Goal: Navigation & Orientation: Find specific page/section

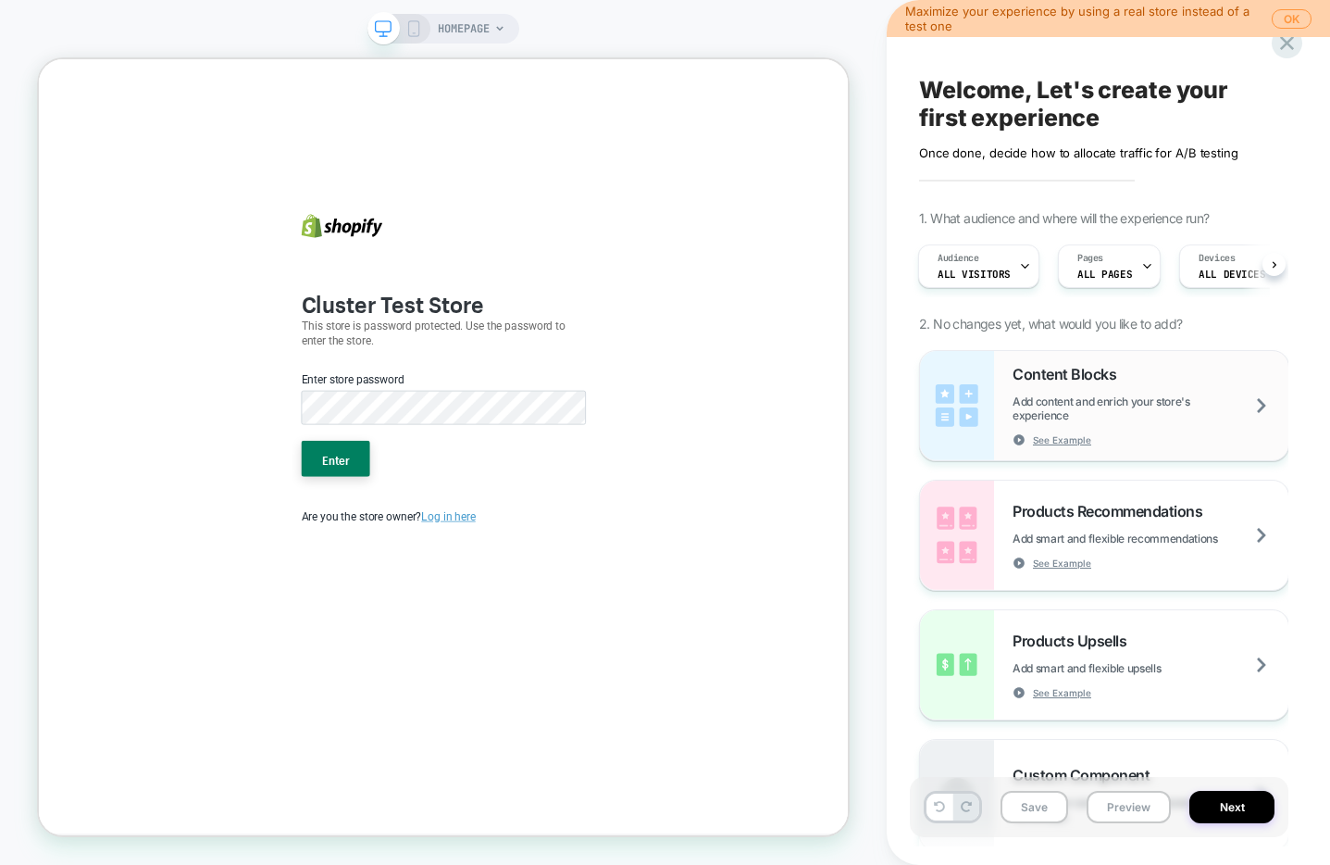
click at [1023, 394] on span "Add content and enrich your store's experience" at bounding box center [1151, 408] width 276 height 28
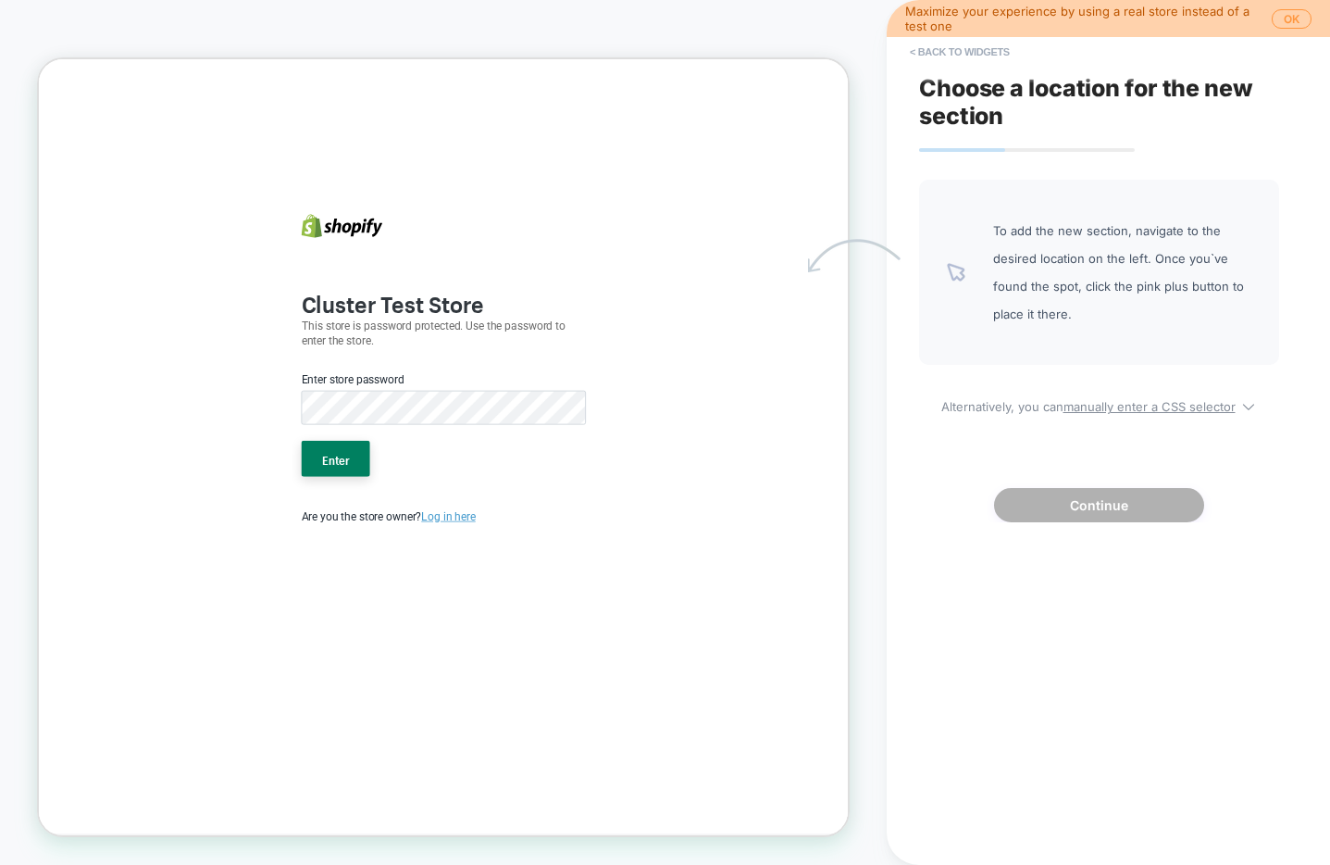
click at [458, 381] on b "Cluster Test Store" at bounding box center [510, 381] width 243 height 46
drag, startPoint x: 458, startPoint y: 381, endPoint x: 441, endPoint y: 324, distance: 60.0
click at [456, 379] on b "Cluster Test Store" at bounding box center [510, 381] width 243 height 46
drag, startPoint x: 441, startPoint y: 323, endPoint x: 441, endPoint y: 301, distance: 22.2
click at [441, 323] on div "Cluster Test Store This store is password protected. Use the password to enter …" at bounding box center [578, 552] width 417 height 986
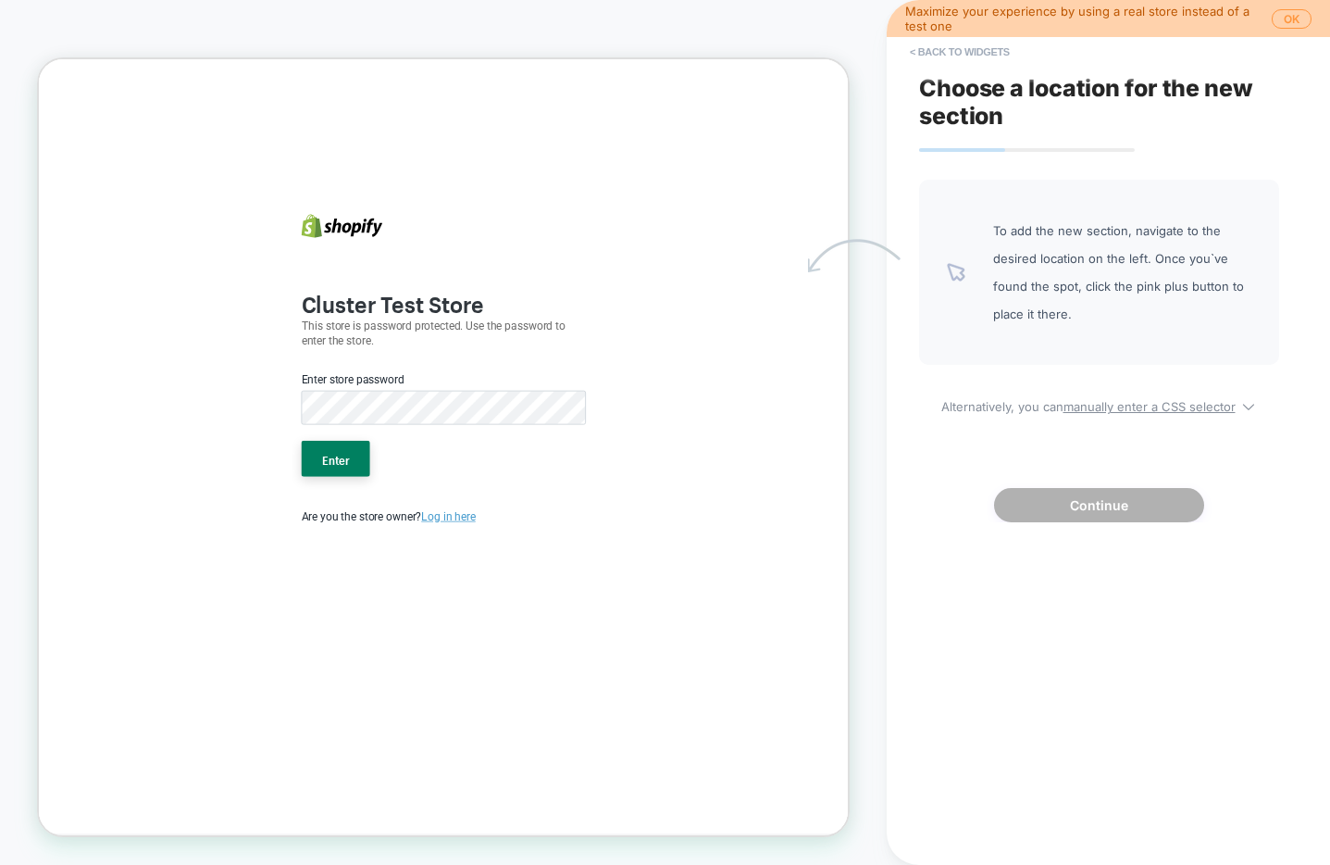
click at [438, 283] on icon at bounding box center [458, 283] width 78 height 25
click at [998, 370] on div "To add the new section, navigate to the desired location on the left. Once you`…" at bounding box center [1099, 351] width 360 height 342
click at [1296, 29] on div "Maximize your experience by using a real store instead of a test one OK" at bounding box center [1108, 18] width 443 height 37
click at [1291, 19] on button "OK" at bounding box center [1292, 18] width 40 height 19
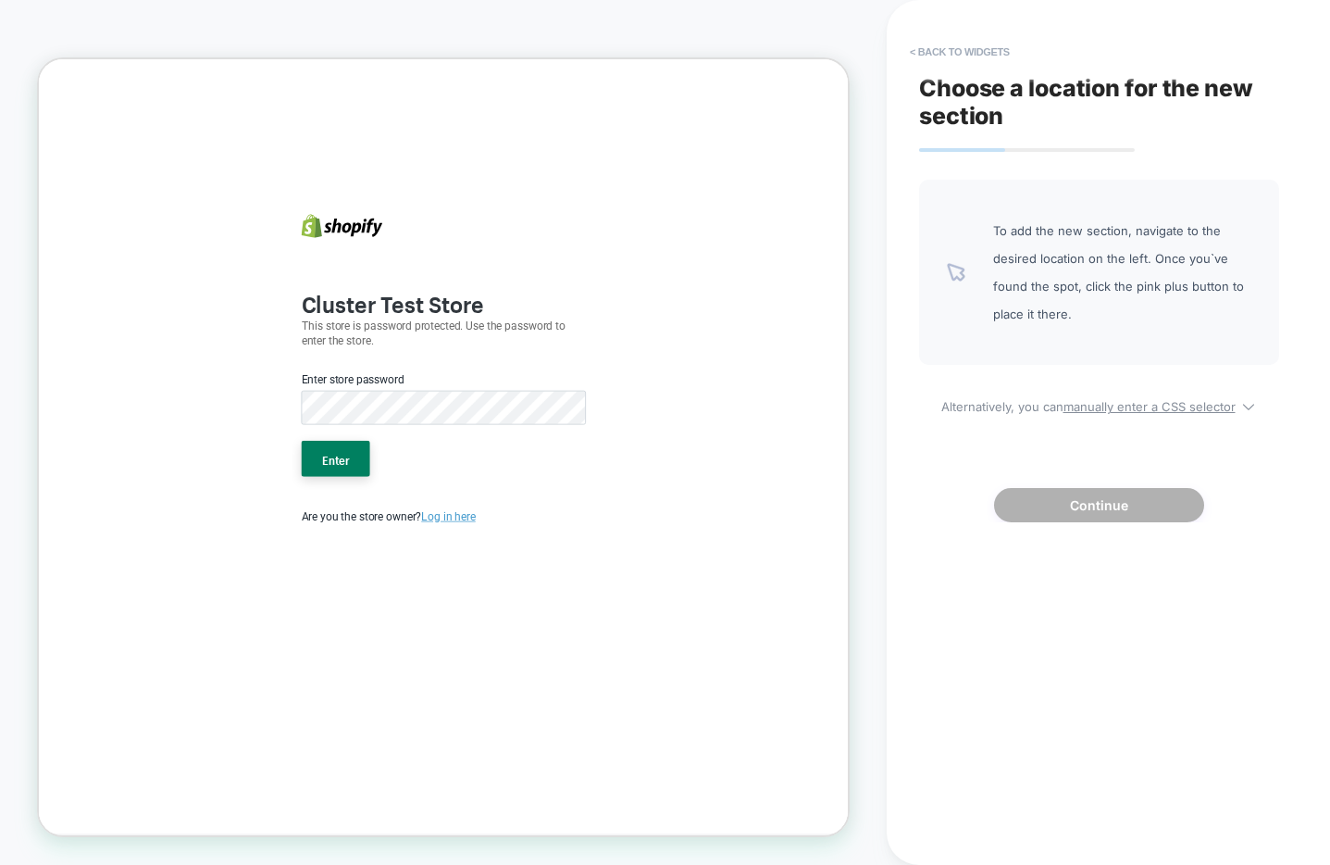
drag, startPoint x: 551, startPoint y: 598, endPoint x: 483, endPoint y: 633, distance: 76.2
click at [550, 598] on form "Enter store password Enter" at bounding box center [579, 548] width 380 height 162
click at [424, 432] on p "This store is password protected. Use the password to enter the store." at bounding box center [579, 425] width 380 height 41
click at [436, 385] on b "Cluster Test Store" at bounding box center [510, 381] width 243 height 46
drag, startPoint x: 421, startPoint y: 425, endPoint x: 424, endPoint y: 400, distance: 25.1
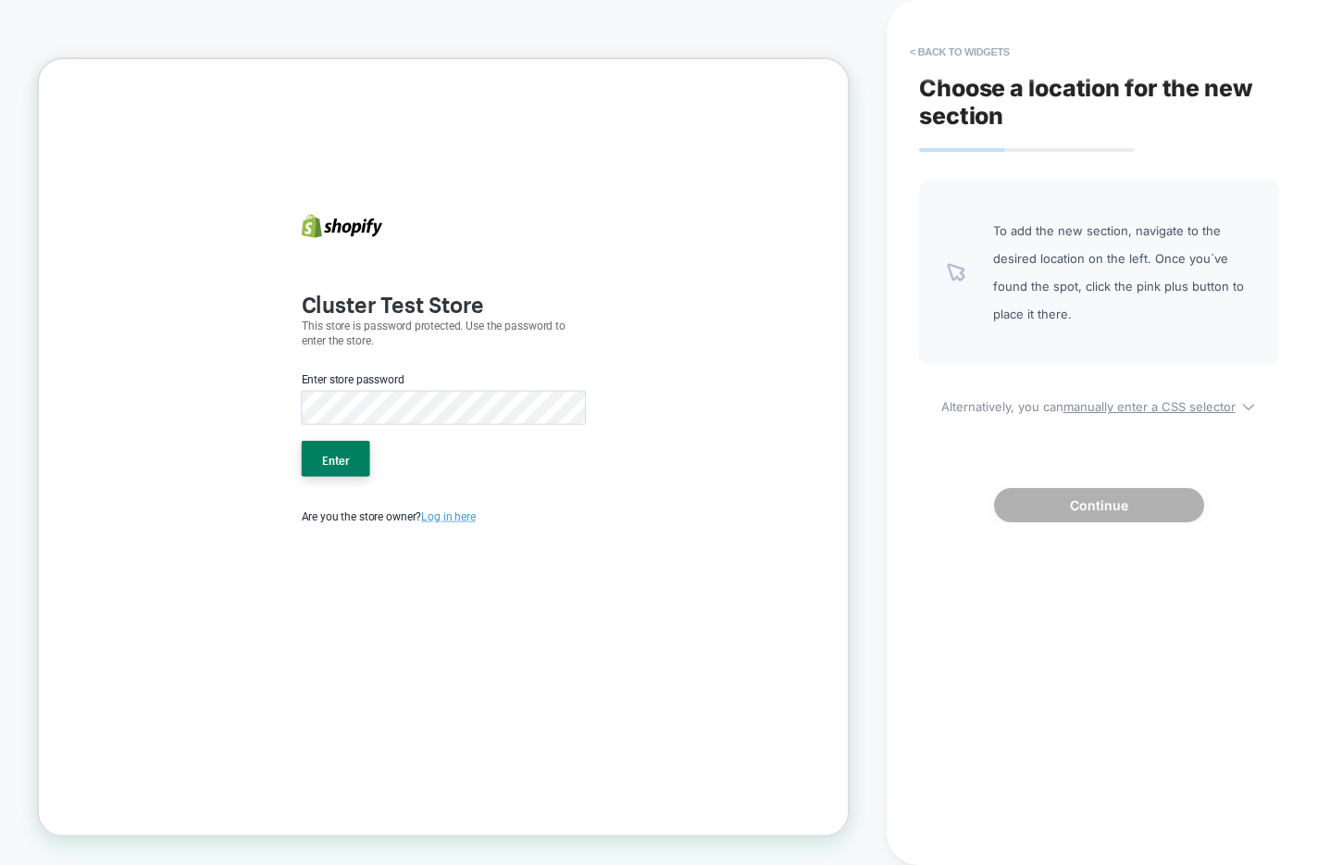
click at [421, 417] on p "This store is password protected. Use the password to enter the store." at bounding box center [579, 425] width 380 height 41
click at [423, 302] on div "Cluster Test Store This store is password protected. Use the password to enter …" at bounding box center [578, 552] width 417 height 986
click at [420, 285] on icon at bounding box center [443, 281] width 108 height 31
drag, startPoint x: 420, startPoint y: 285, endPoint x: 581, endPoint y: 235, distance: 168.6
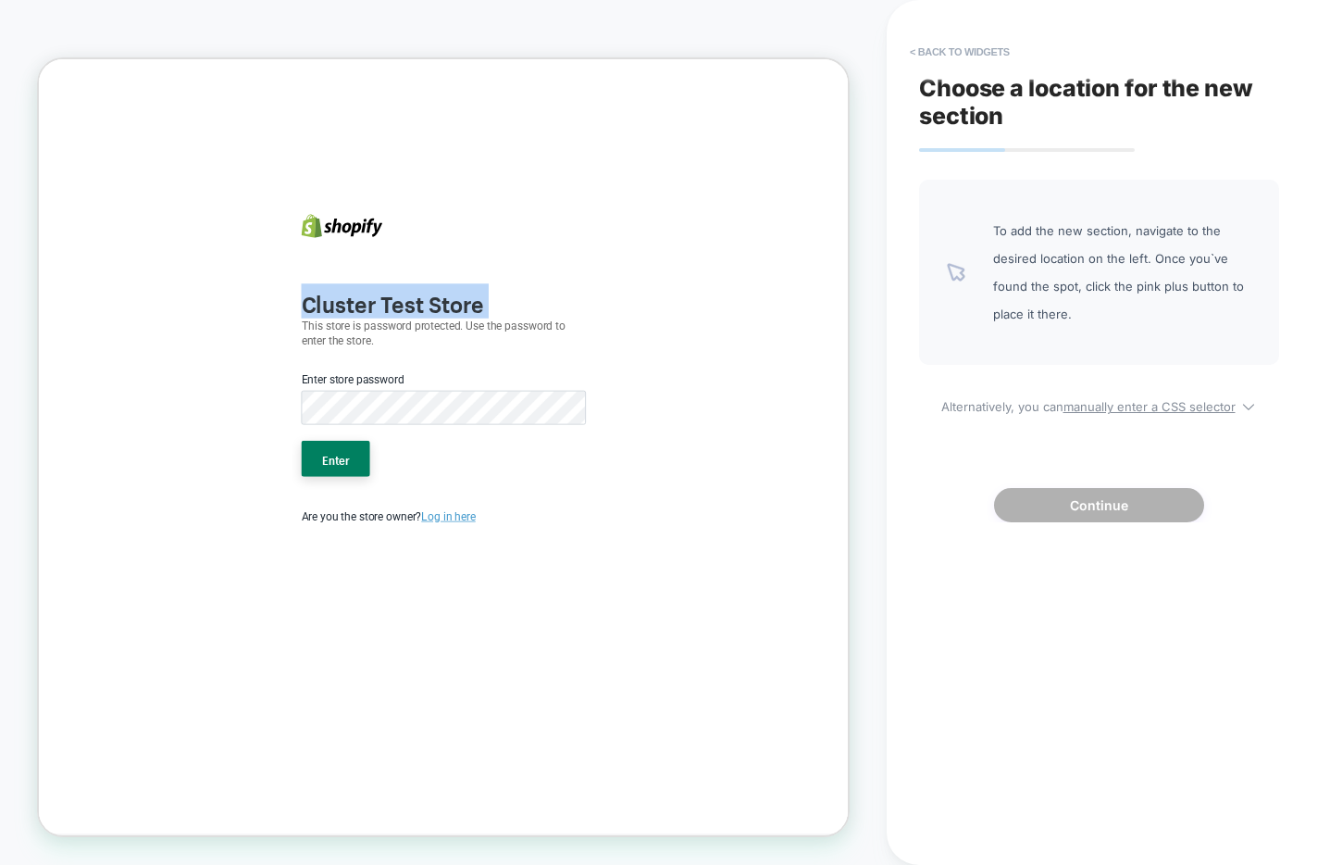
click at [581, 235] on div "Cluster Test Store This store is password protected. Use the password to enter …" at bounding box center [578, 552] width 417 height 986
click at [577, 228] on div "Cluster Test Store This store is password protected. Use the password to enter …" at bounding box center [578, 552] width 417 height 986
drag, startPoint x: 577, startPoint y: 228, endPoint x: 951, endPoint y: 460, distance: 440.3
click at [984, 527] on body "Cluster Test Store This store is password protected. Use the password to enter …" at bounding box center [578, 575] width 1079 height 1032
click at [950, 460] on body "Cluster Test Store This store is password protected. Use the password to enter …" at bounding box center [578, 575] width 1079 height 1032
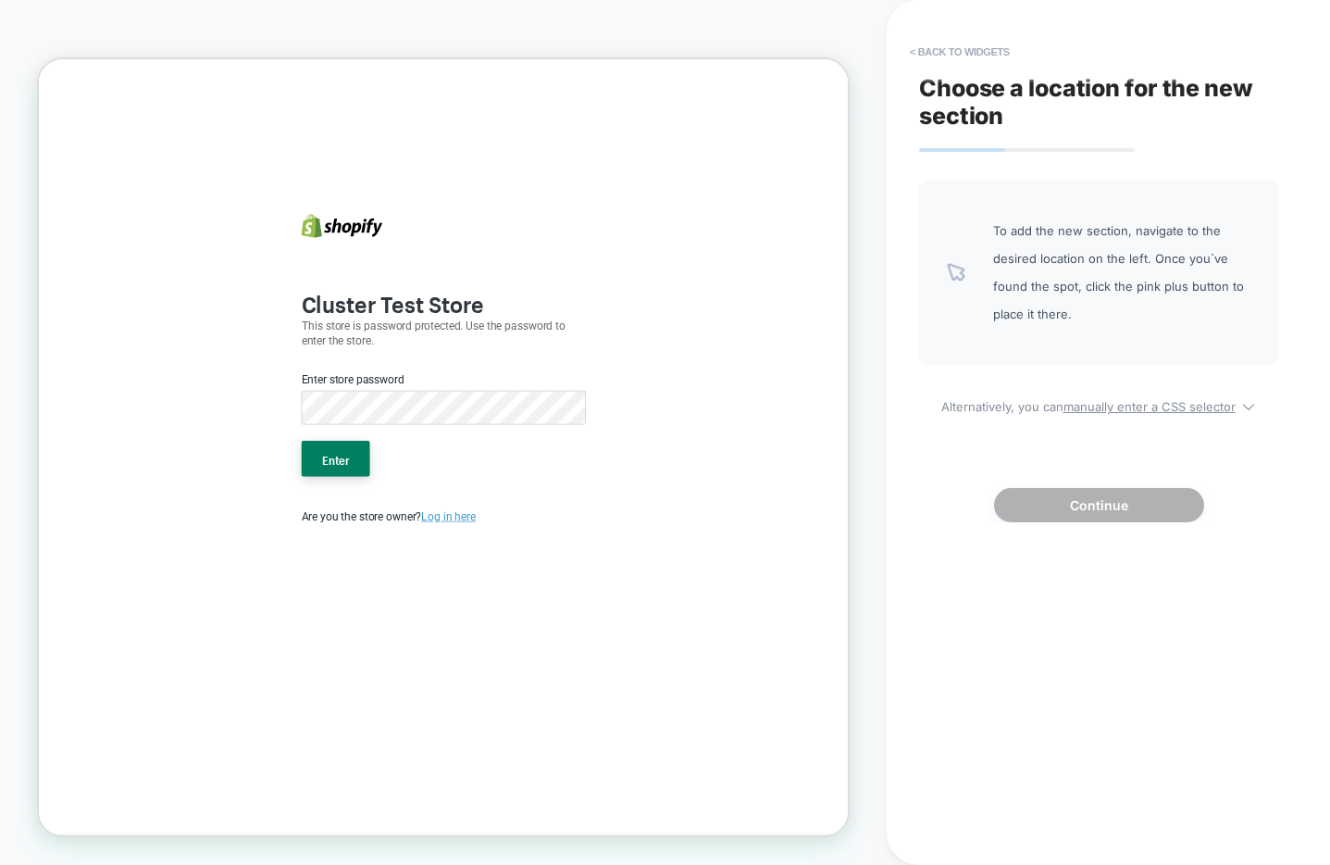
click at [444, 375] on b "Cluster Test Store" at bounding box center [510, 381] width 243 height 46
click at [976, 46] on button "< Back to widgets" at bounding box center [960, 52] width 118 height 30
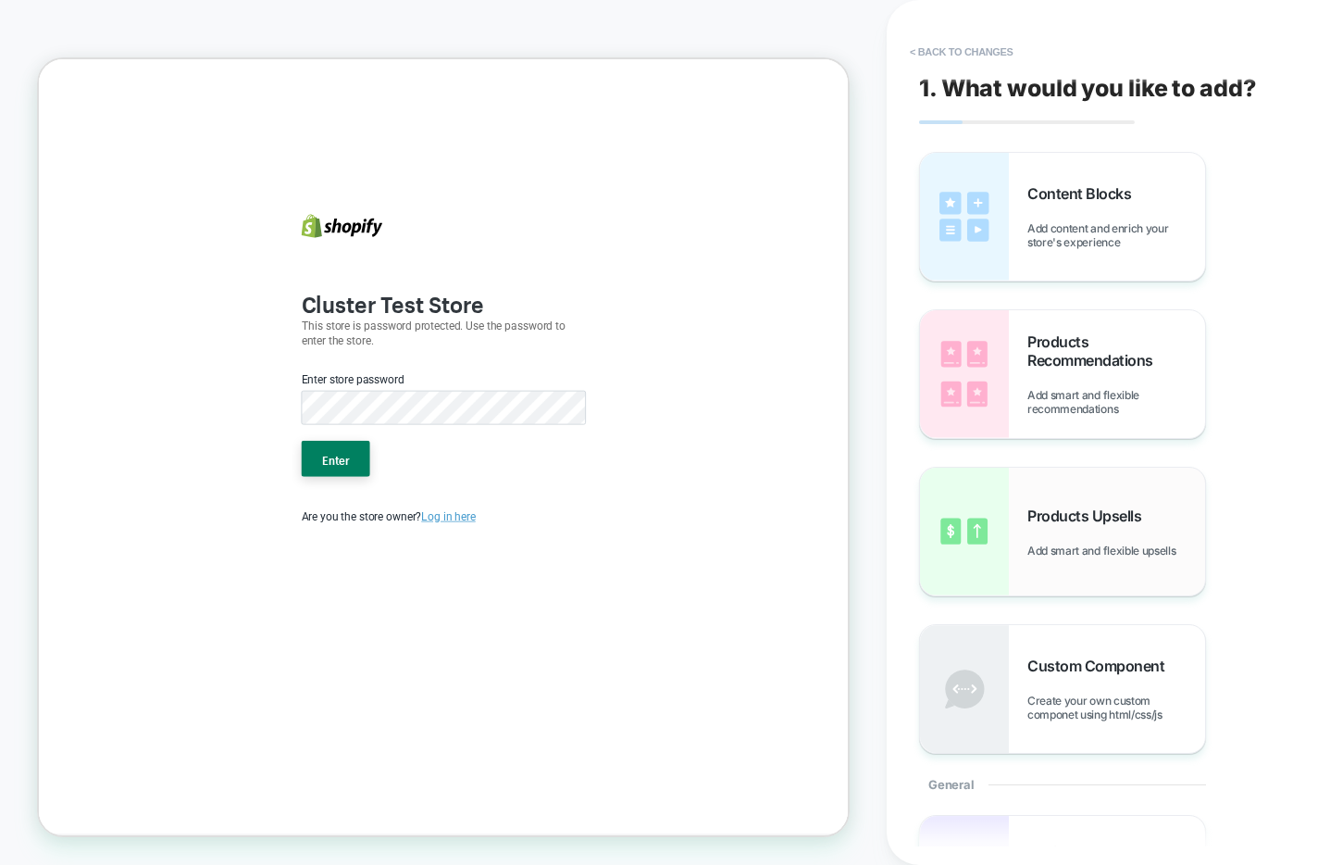
click at [1060, 498] on div "Products Upsells Add smart and flexible upsells" at bounding box center [1062, 531] width 285 height 128
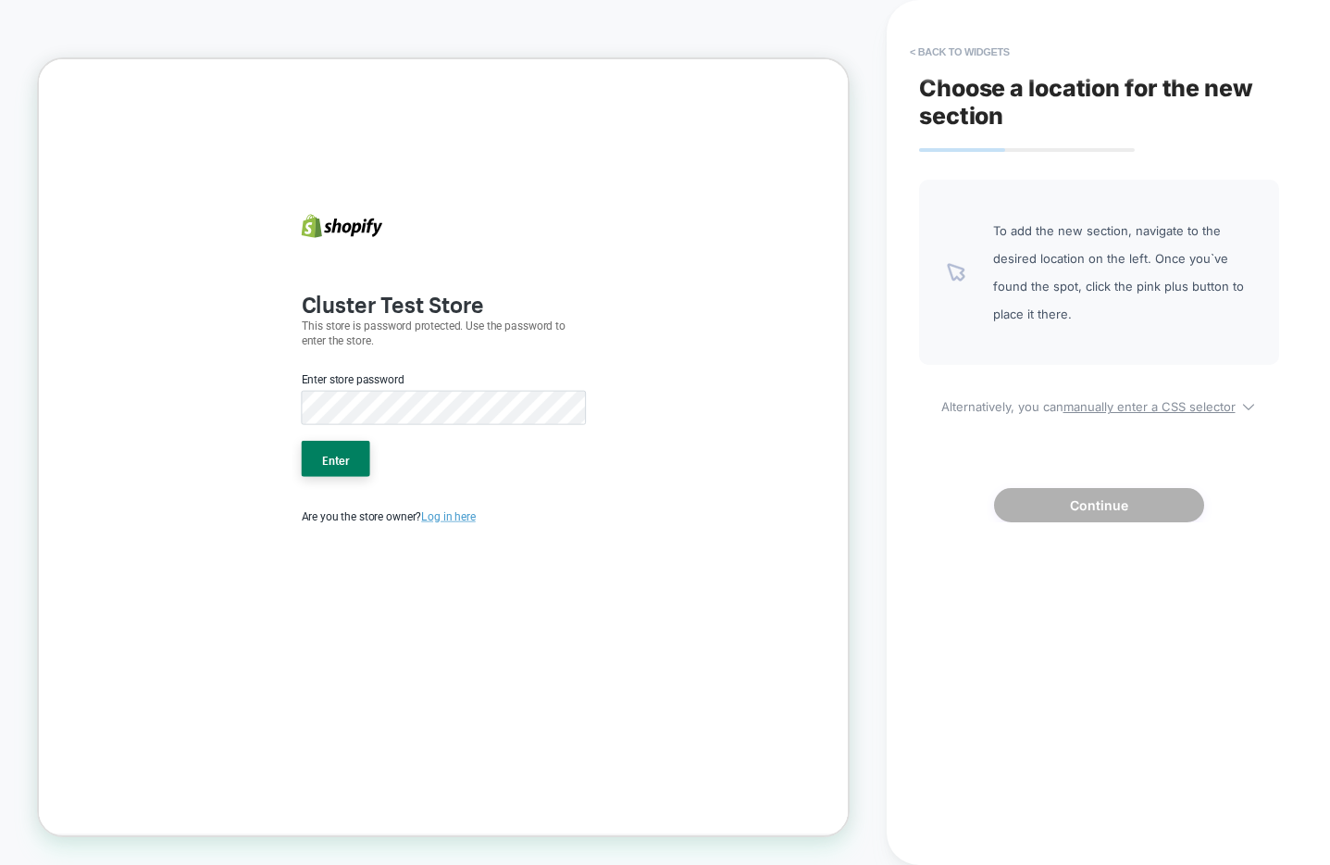
click at [415, 427] on p "This store is password protected. Use the password to enter the store." at bounding box center [579, 425] width 380 height 41
click at [453, 276] on icon at bounding box center [443, 281] width 108 height 31
click at [468, 255] on div "Cluster Test Store This store is password protected. Use the password to enter …" at bounding box center [578, 552] width 417 height 986
click at [457, 491] on label "Enter store password" at bounding box center [457, 486] width 137 height 22
drag, startPoint x: 442, startPoint y: 485, endPoint x: 443, endPoint y: 431, distance: 53.7
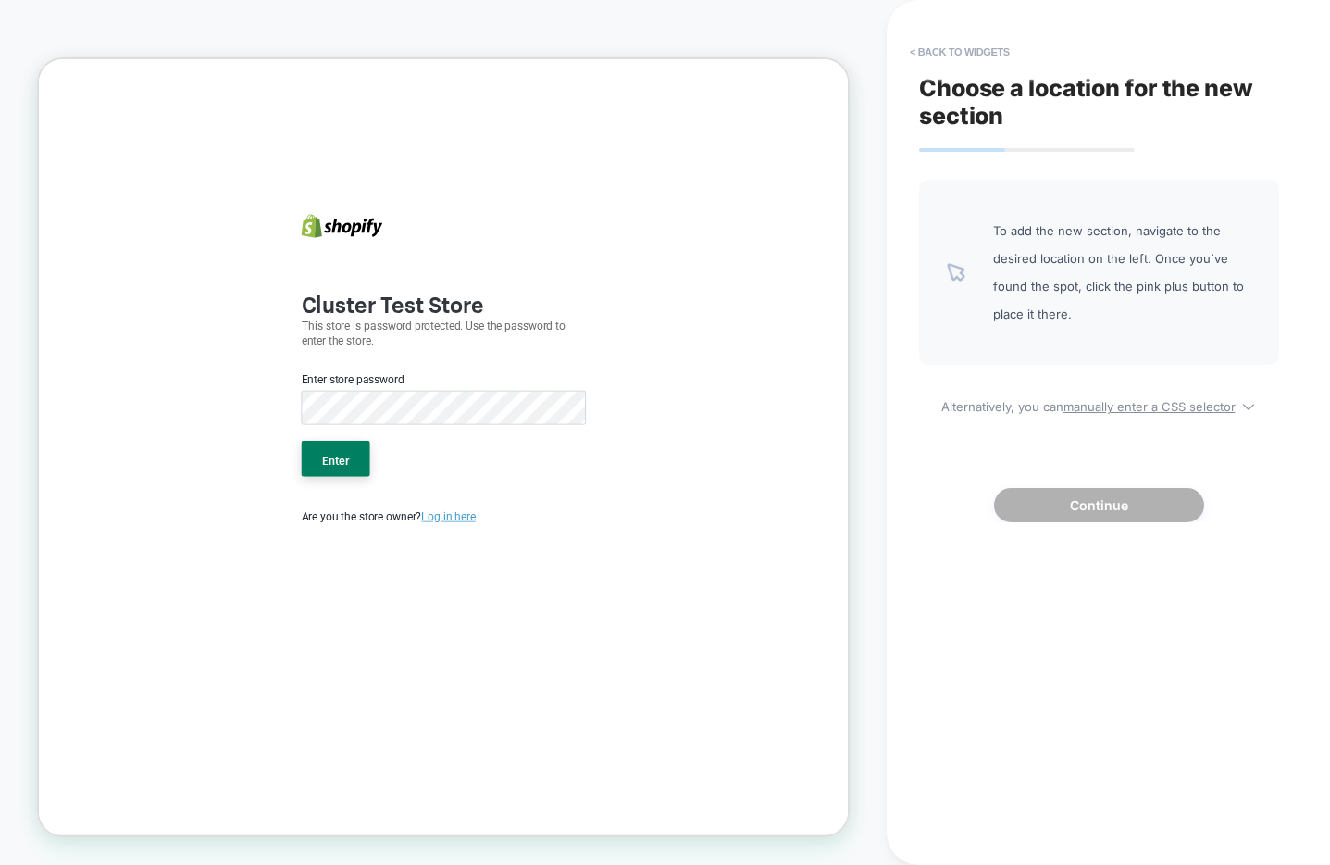
click at [442, 485] on label "Enter store password" at bounding box center [457, 486] width 137 height 22
click at [443, 377] on b "Cluster Test Store" at bounding box center [510, 381] width 243 height 46
click at [150, 864] on body "Cluster Test Store This store is password protected. Use the password to enter …" at bounding box center [578, 575] width 1079 height 1032
click at [401, 276] on icon at bounding box center [398, 281] width 19 height 31
click at [848, 847] on body "Cluster Test Store This store is password protected. Use the password to enter …" at bounding box center [578, 575] width 1079 height 1032
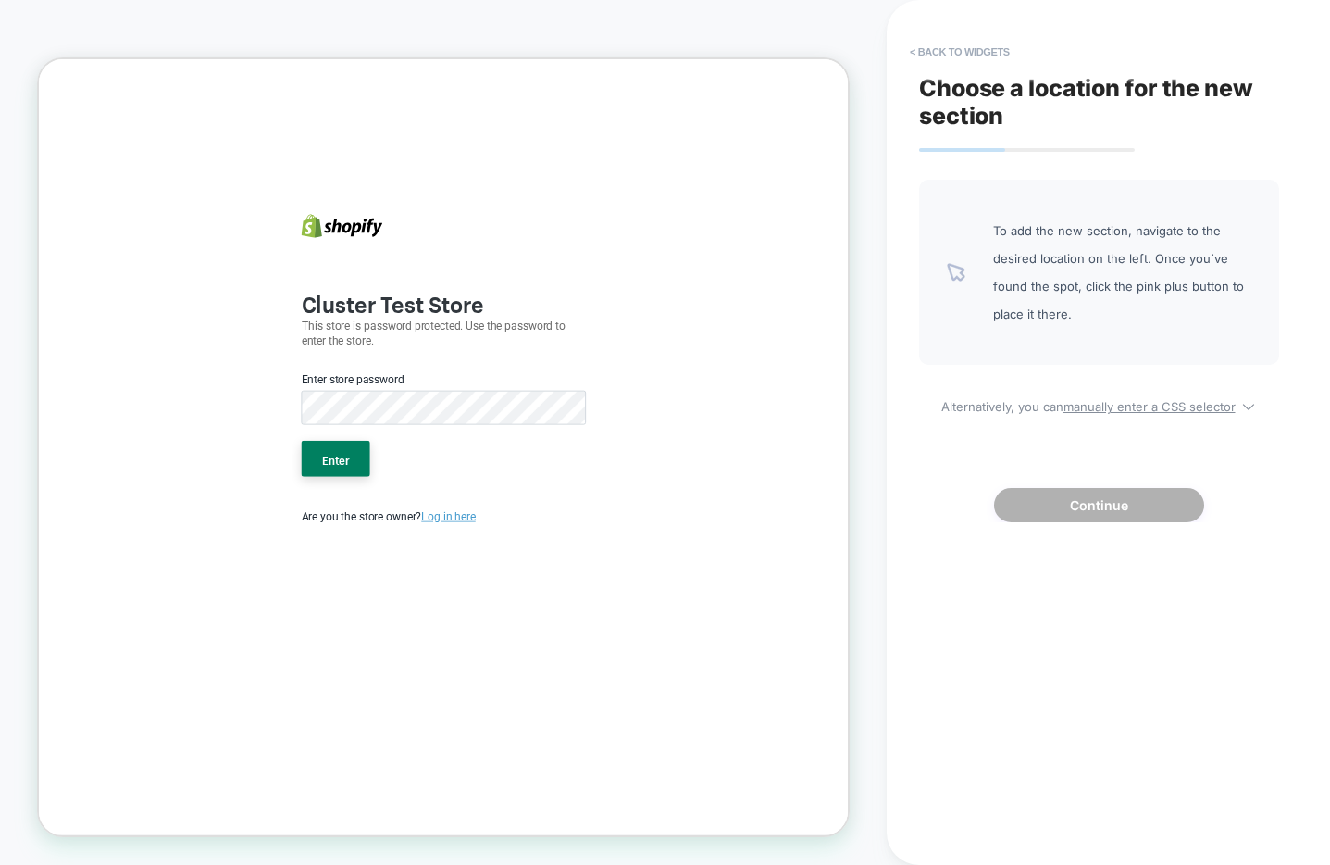
click at [400, 286] on icon at bounding box center [398, 285] width 10 height 16
click at [506, 230] on div "Cluster Test Store This store is password protected. Use the password to enter …" at bounding box center [578, 552] width 417 height 986
click at [533, 420] on p "This store is password protected. Use the password to enter the store." at bounding box center [579, 425] width 380 height 41
click at [441, 417] on p "This store is password protected. Use the password to enter the store." at bounding box center [579, 425] width 380 height 41
click at [462, 388] on b "Cluster Test Store" at bounding box center [510, 381] width 243 height 46
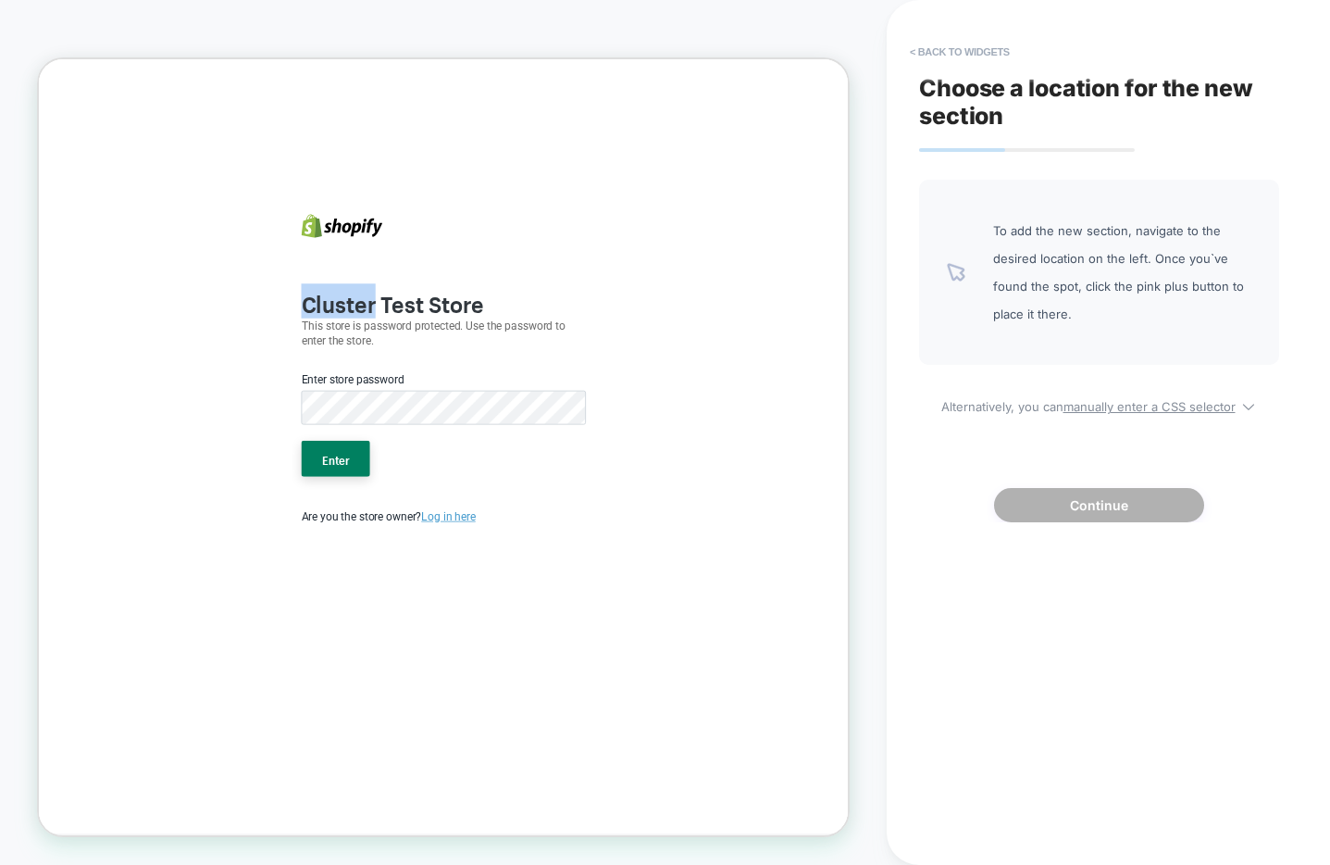
click at [462, 388] on b "Cluster Test Store" at bounding box center [510, 381] width 243 height 46
click at [509, 356] on div "Cluster Test Store This store is password protected. Use the password to enter …" at bounding box center [578, 552] width 417 height 986
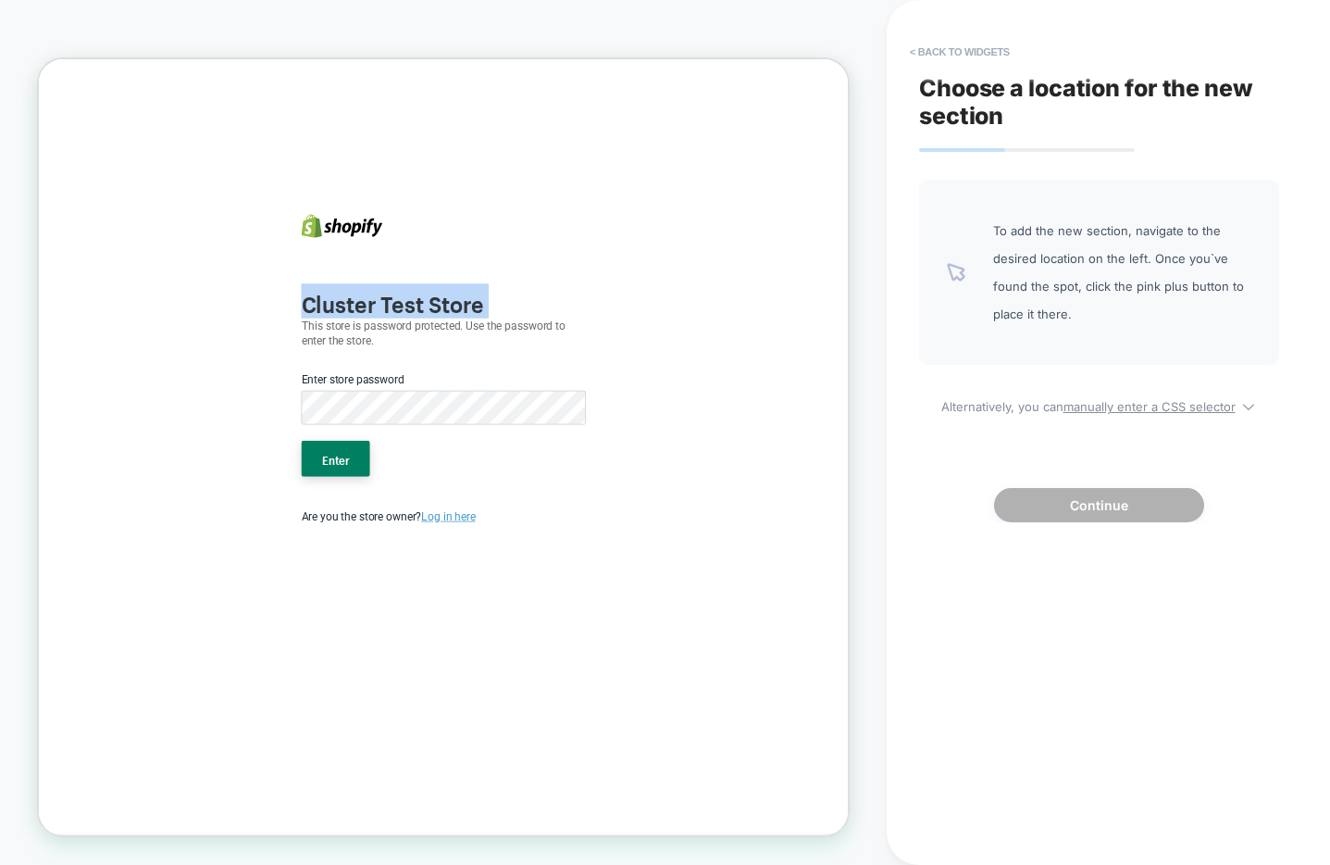
click at [509, 356] on div "Cluster Test Store This store is password protected. Use the password to enter …" at bounding box center [578, 552] width 417 height 986
click at [507, 331] on div "Cluster Test Store This store is password protected. Use the password to enter …" at bounding box center [578, 552] width 417 height 986
click at [1002, 300] on span "To add the new section, navigate to the desired location on the left. Once you`…" at bounding box center [1122, 272] width 258 height 111
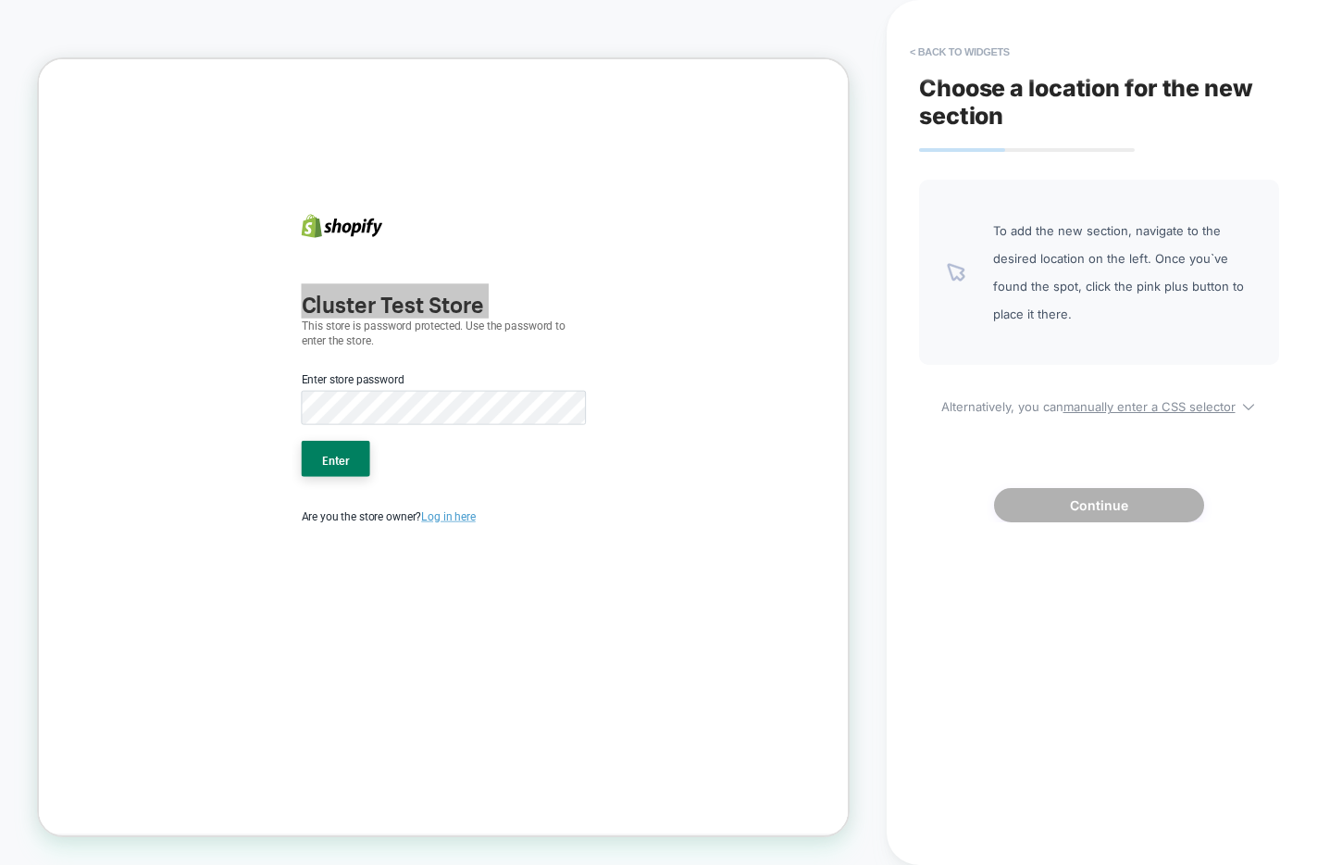
click at [965, 273] on div "To add the new section, navigate to the desired location on the left. Once you`…" at bounding box center [1099, 272] width 360 height 185
drag, startPoint x: 402, startPoint y: 351, endPoint x: 416, endPoint y: 375, distance: 27.8
click at [403, 353] on div "Cluster Test Store This store is password protected. Use the password to enter …" at bounding box center [578, 552] width 417 height 986
click at [417, 417] on p "This store is password protected. Use the password to enter the store." at bounding box center [579, 425] width 380 height 41
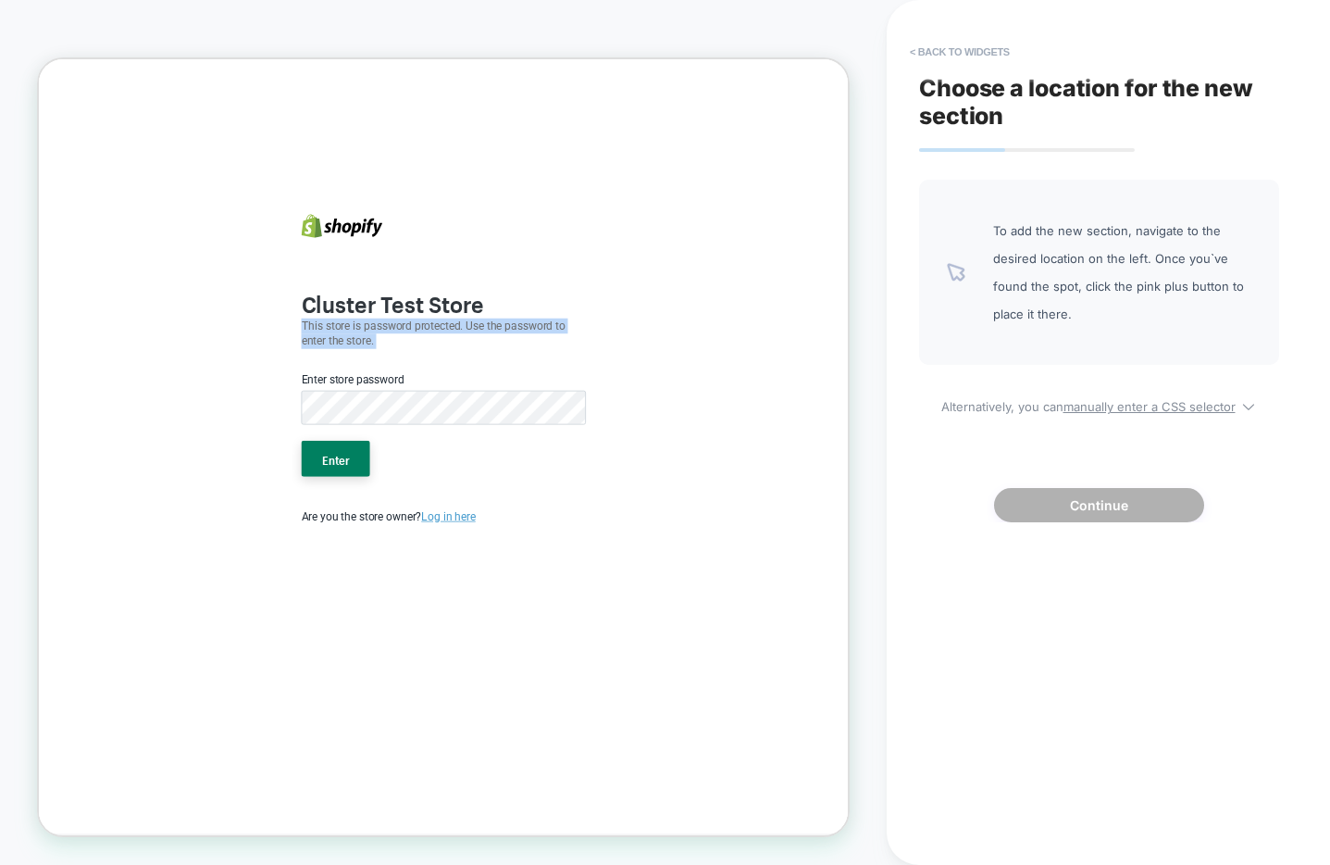
click at [417, 417] on p "This store is password protected. Use the password to enter the store." at bounding box center [579, 425] width 380 height 41
click at [434, 488] on label "Enter store password" at bounding box center [457, 486] width 137 height 22
drag, startPoint x: 401, startPoint y: 259, endPoint x: 405, endPoint y: 268, distance: 10.3
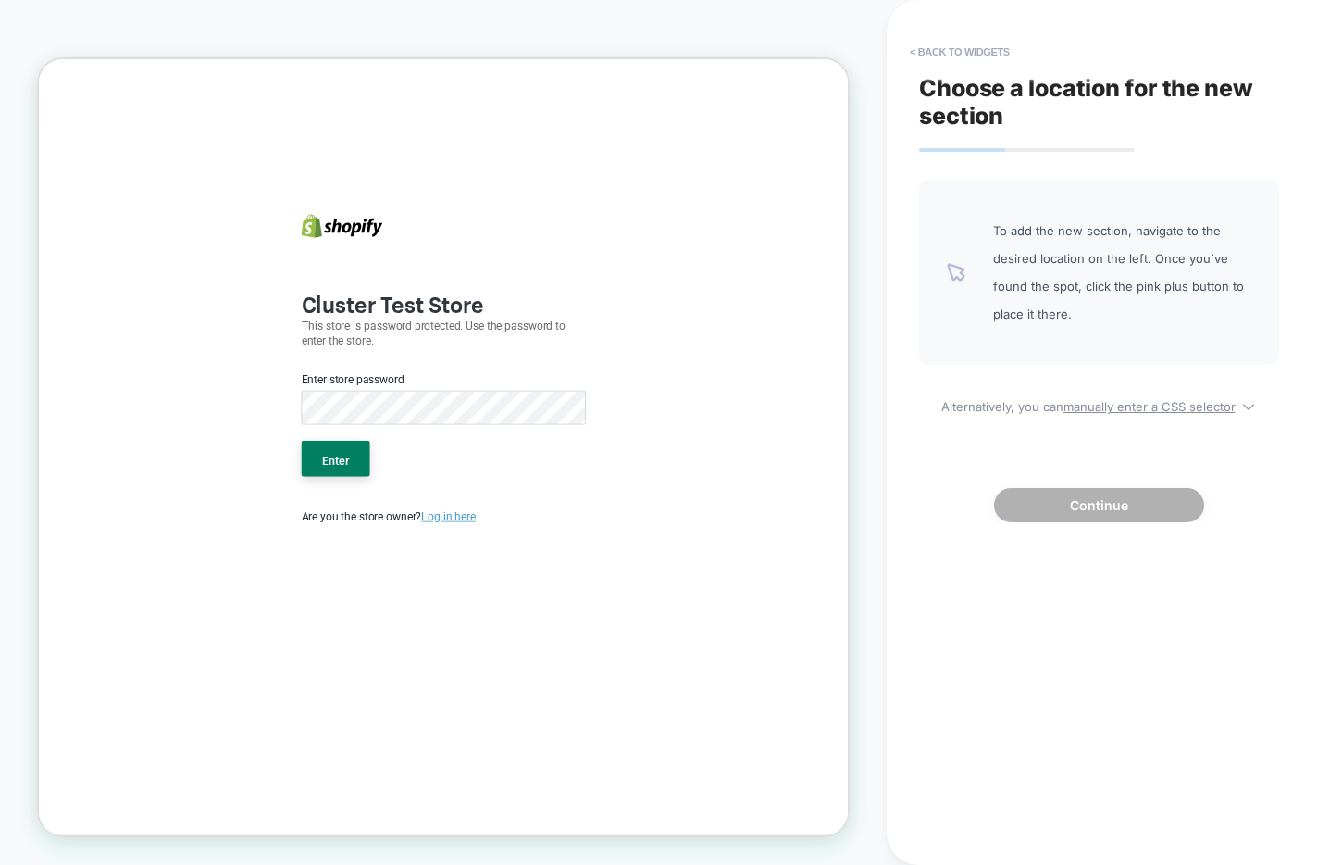
click at [402, 260] on div "Cluster Test Store This store is password protected. Use the password to enter …" at bounding box center [578, 552] width 417 height 986
click at [405, 268] on icon at bounding box center [398, 281] width 19 height 31
click at [405, 270] on icon at bounding box center [398, 281] width 19 height 31
click at [430, 383] on b "Cluster Test Store" at bounding box center [510, 381] width 243 height 46
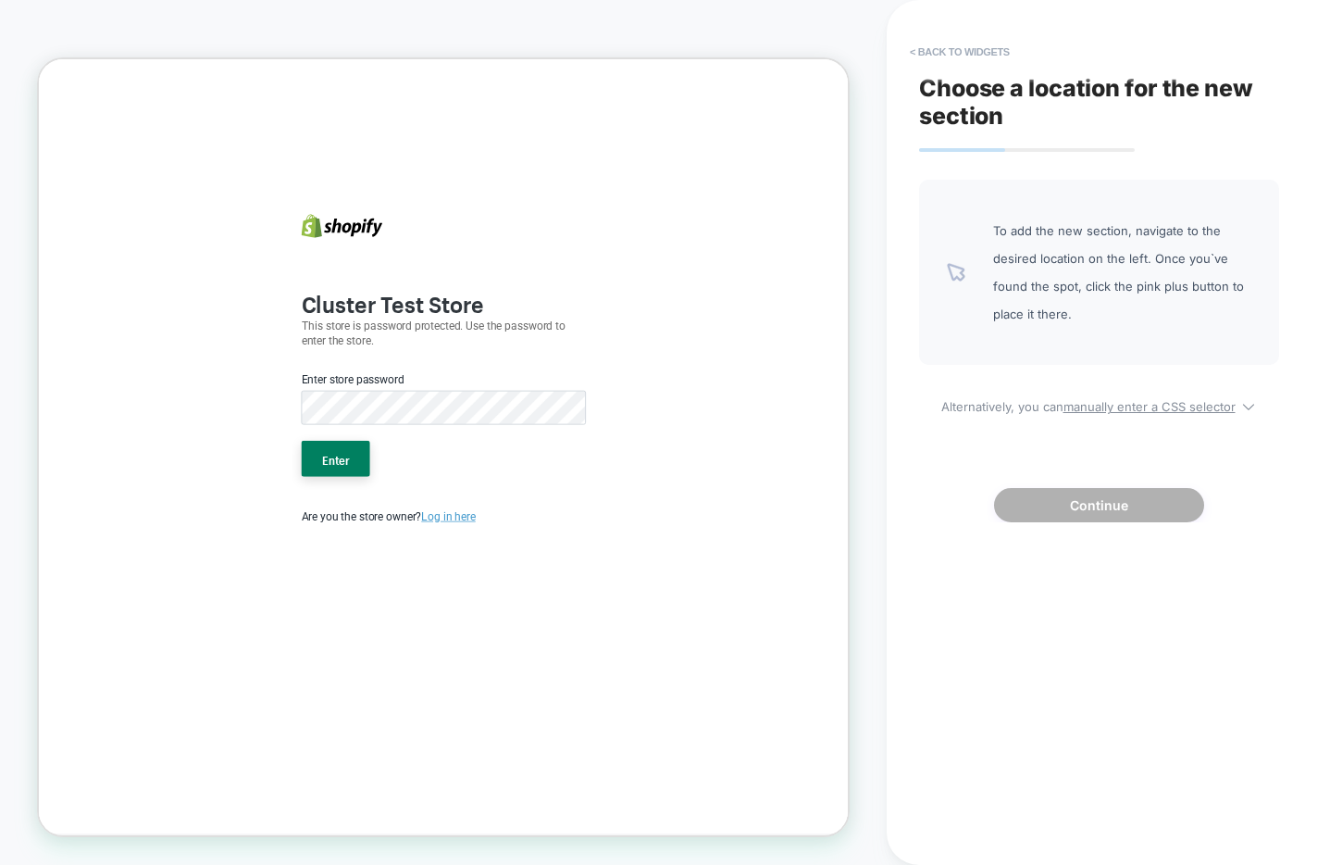
click at [456, 490] on label "Enter store password" at bounding box center [457, 486] width 137 height 22
click at [485, 666] on span "Are you the store owner? Log in here" at bounding box center [505, 669] width 232 height 18
click at [423, 487] on label "Enter store password" at bounding box center [457, 486] width 137 height 22
click at [417, 416] on p "This store is password protected. Use the password to enter the store." at bounding box center [579, 425] width 380 height 41
click at [422, 394] on b "Cluster Test Store" at bounding box center [510, 381] width 243 height 46
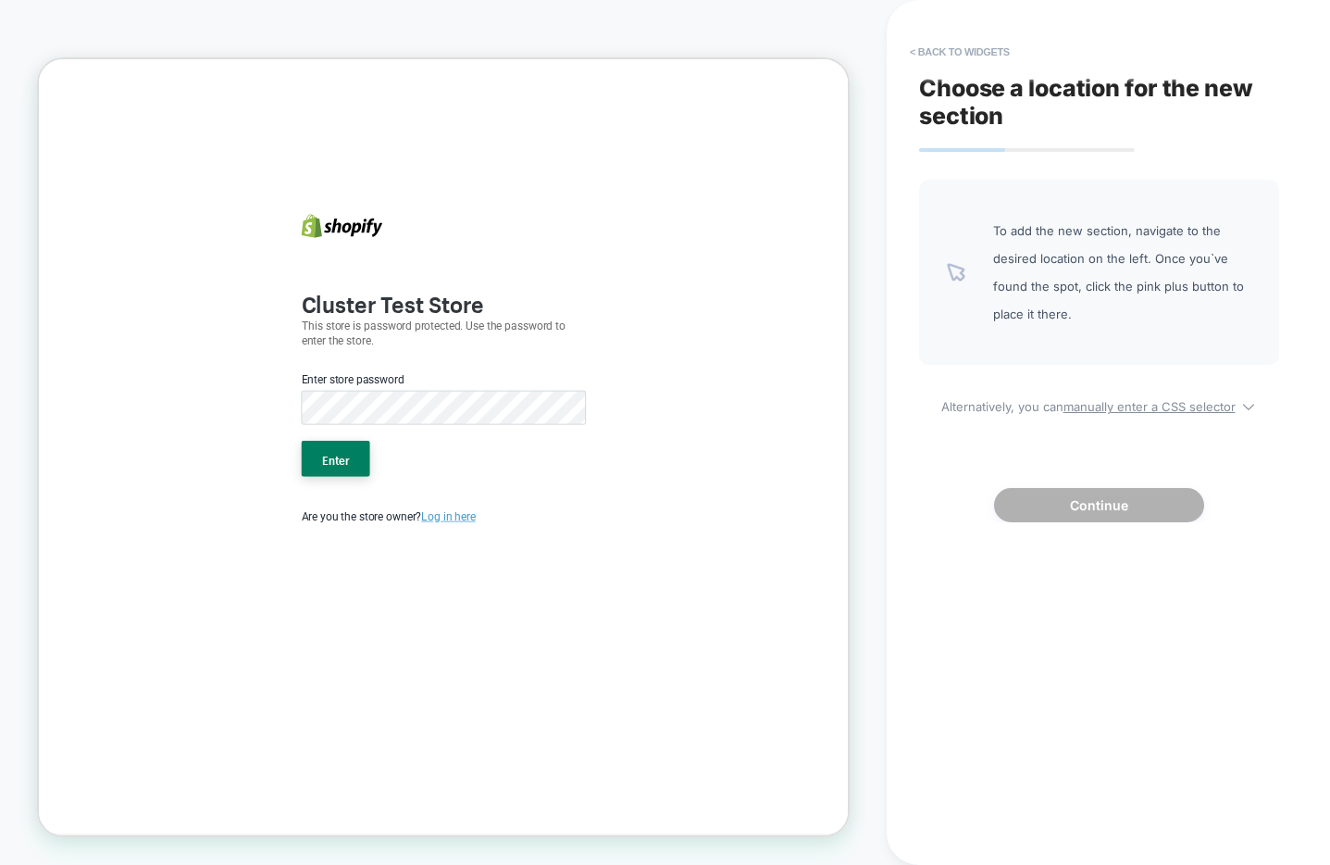
click at [438, 296] on icon at bounding box center [443, 281] width 108 height 31
click at [453, 276] on icon at bounding box center [443, 281] width 108 height 31
